Goal: Check status: Check status

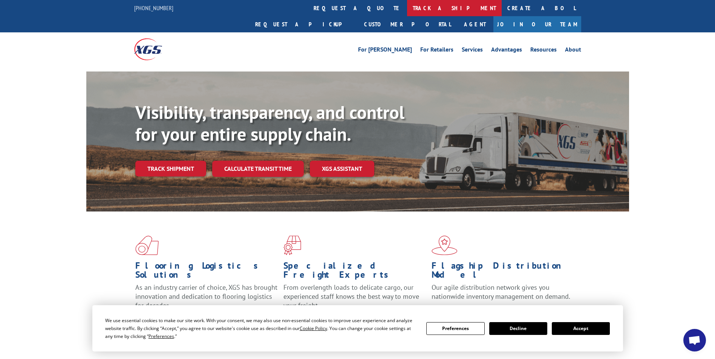
click at [407, 10] on link "track a shipment" at bounding box center [454, 8] width 95 height 16
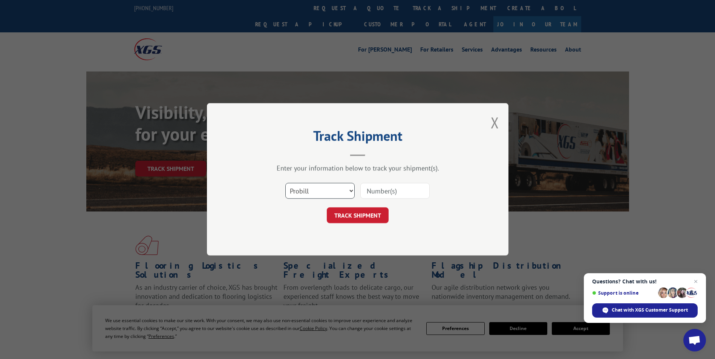
click at [350, 191] on select "Select category... Probill BOL PO" at bounding box center [319, 191] width 69 height 16
select select "bol"
click at [285, 183] on select "Select category... Probill BOL PO" at bounding box center [319, 191] width 69 height 16
click at [379, 192] on input at bounding box center [394, 191] width 69 height 16
type input "15095335"
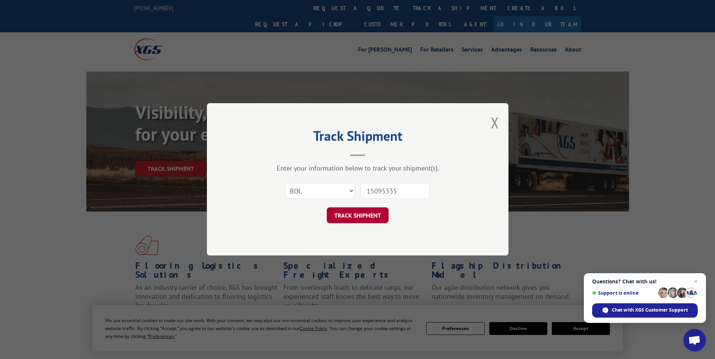
click at [370, 215] on button "TRACK SHIPMENT" at bounding box center [358, 216] width 62 height 16
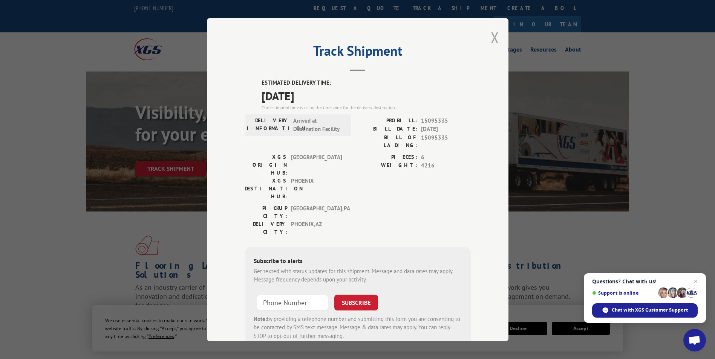
click at [492, 35] on button "Close modal" at bounding box center [495, 38] width 8 height 20
